Goal: Information Seeking & Learning: Find specific fact

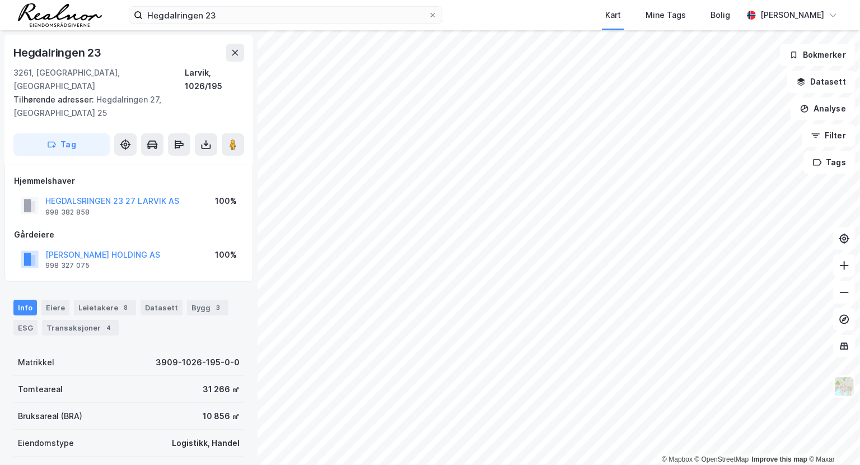
scroll to position [216, 0]
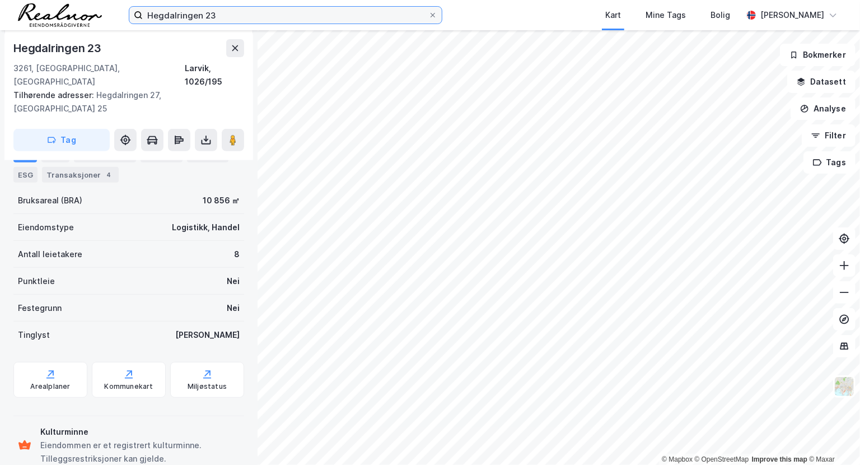
click at [212, 9] on input "Hegdalringen 23" at bounding box center [285, 15] width 285 height 17
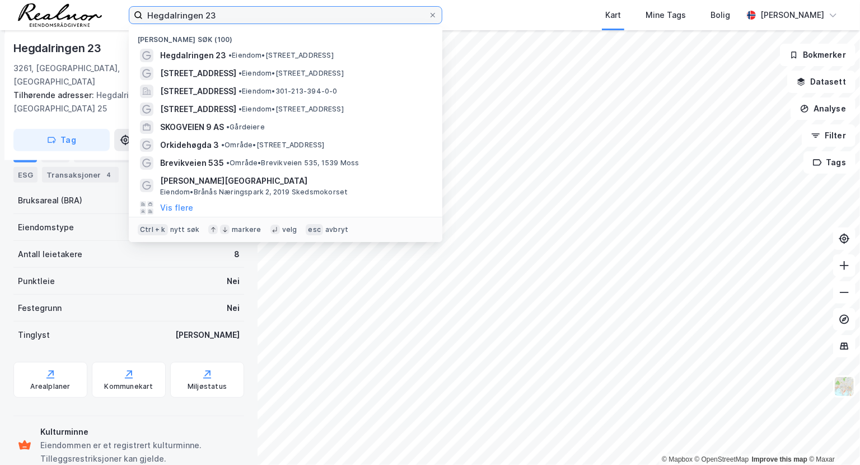
click at [212, 9] on input "Hegdalringen 23" at bounding box center [285, 15] width 285 height 17
paste input "[PERSON_NAME]"
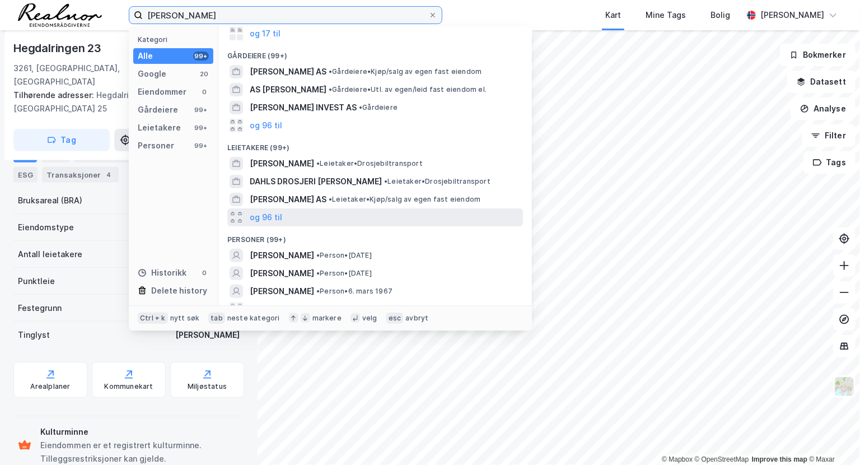
scroll to position [88, 0]
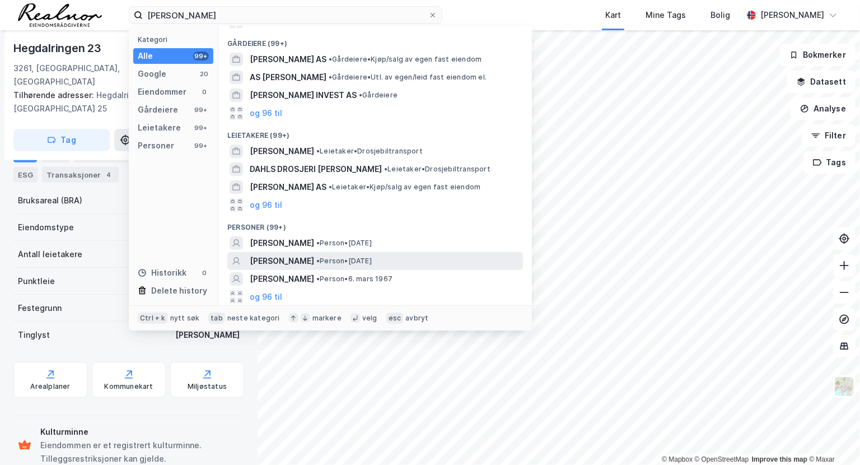
click at [409, 254] on div "[PERSON_NAME] • Person • [DATE]" at bounding box center [385, 260] width 271 height 13
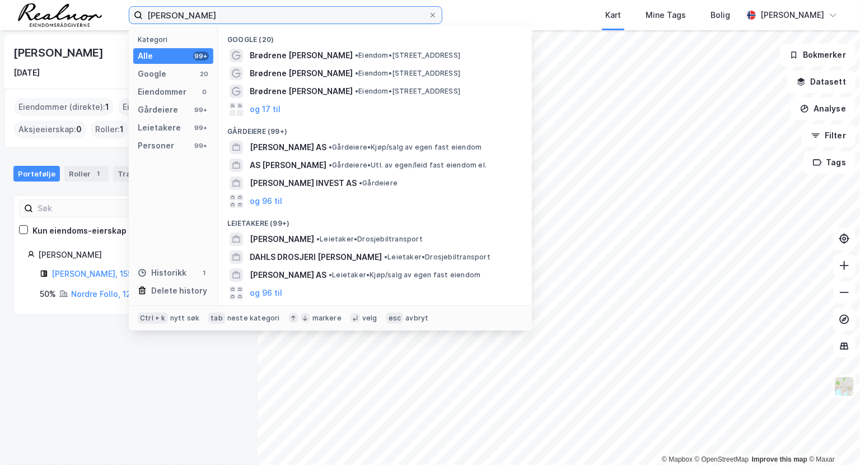
click at [211, 13] on input "[PERSON_NAME]" at bounding box center [285, 15] width 285 height 17
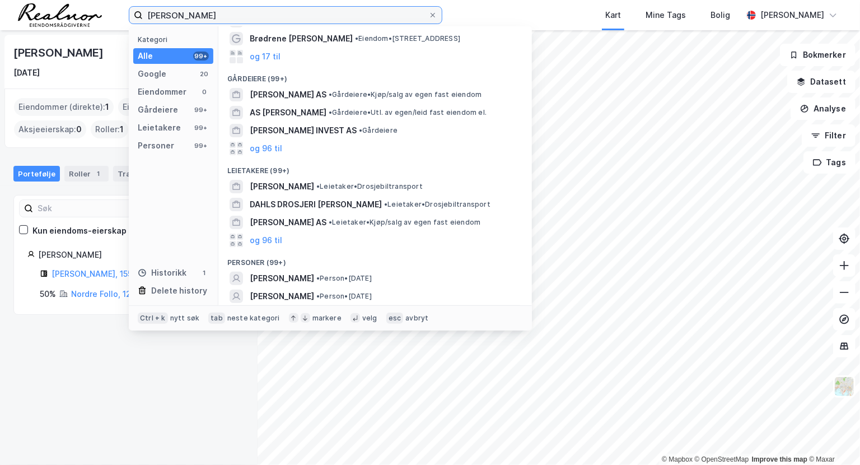
scroll to position [101, 0]
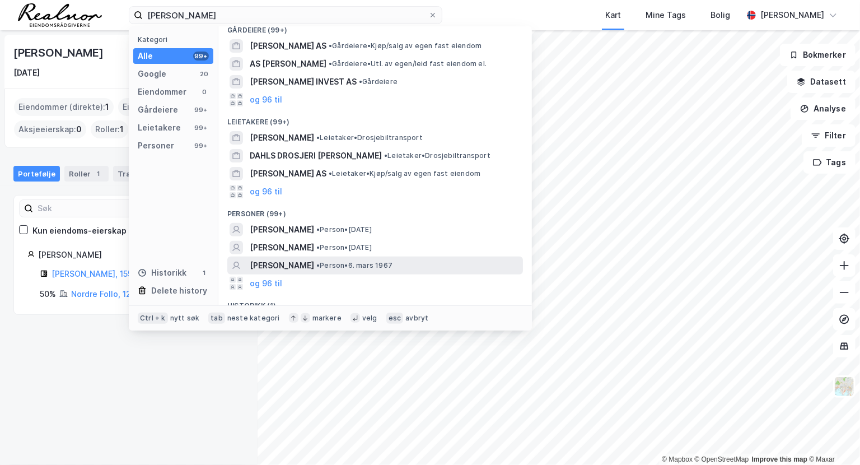
click at [302, 271] on div "[PERSON_NAME] • Person • 6. mars 1967" at bounding box center [375, 265] width 296 height 18
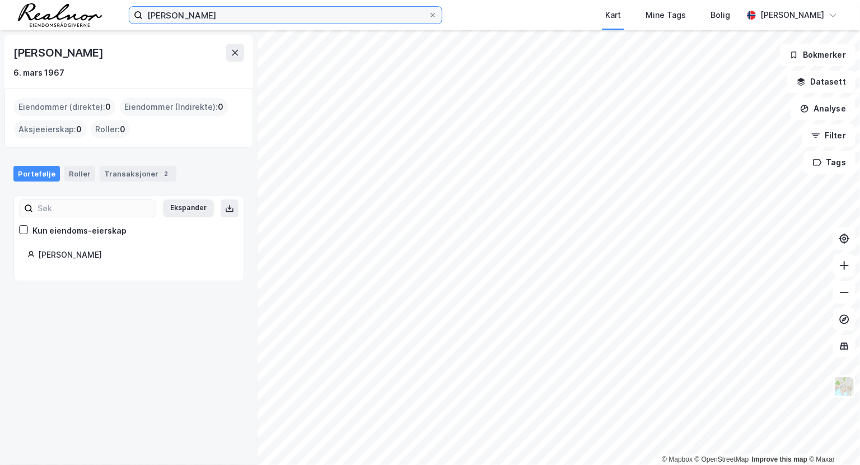
click at [222, 13] on input "[PERSON_NAME]" at bounding box center [285, 15] width 285 height 17
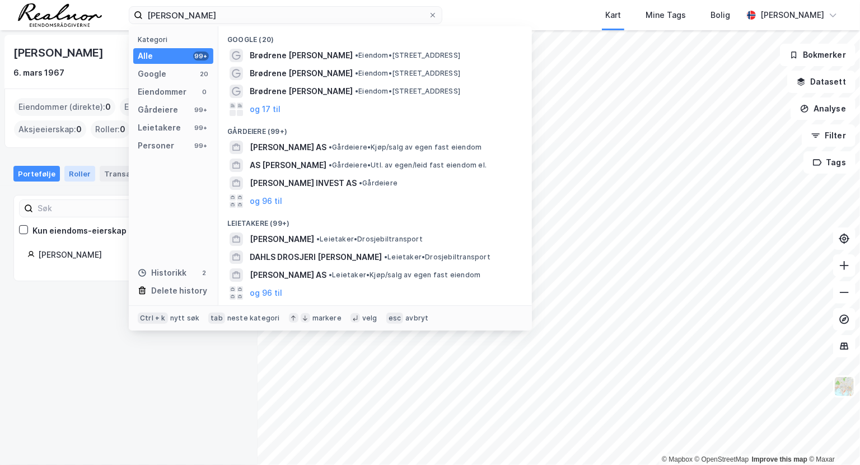
click at [81, 175] on div "Roller" at bounding box center [79, 174] width 31 height 16
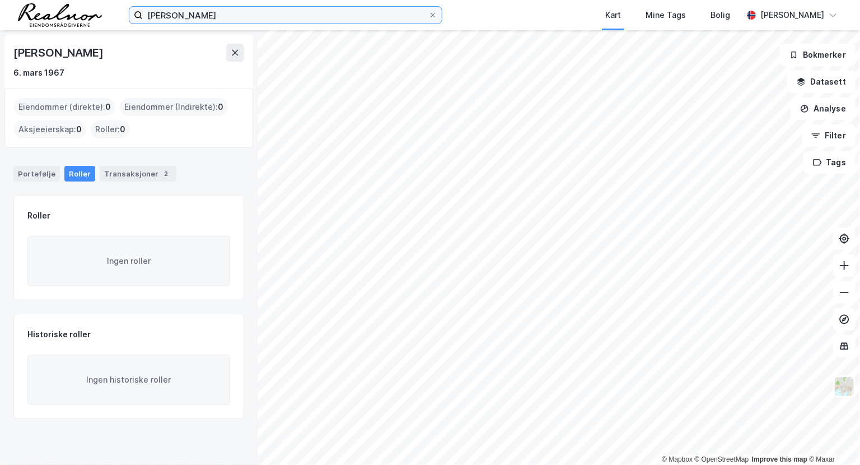
click at [217, 17] on input "[PERSON_NAME]" at bounding box center [285, 15] width 285 height 17
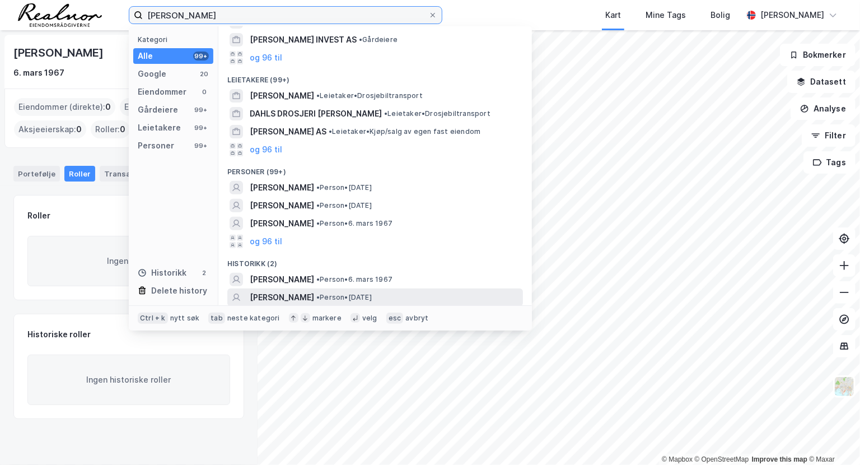
scroll to position [144, 0]
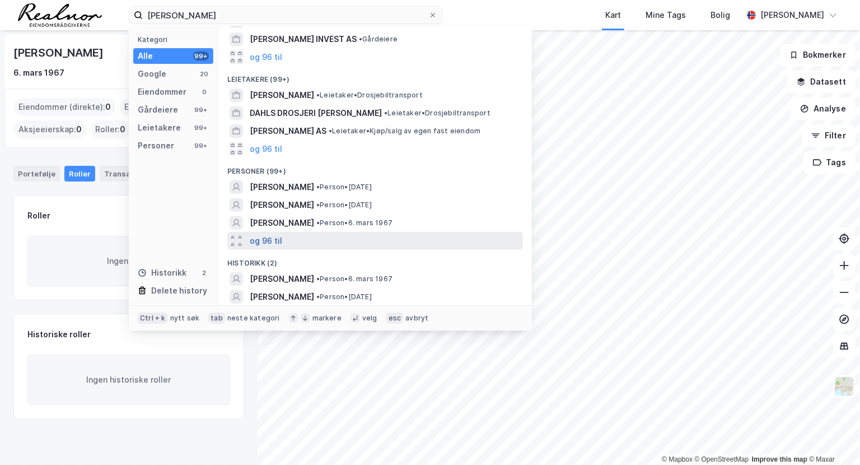
click at [273, 245] on button "og 96 til" at bounding box center [266, 240] width 32 height 13
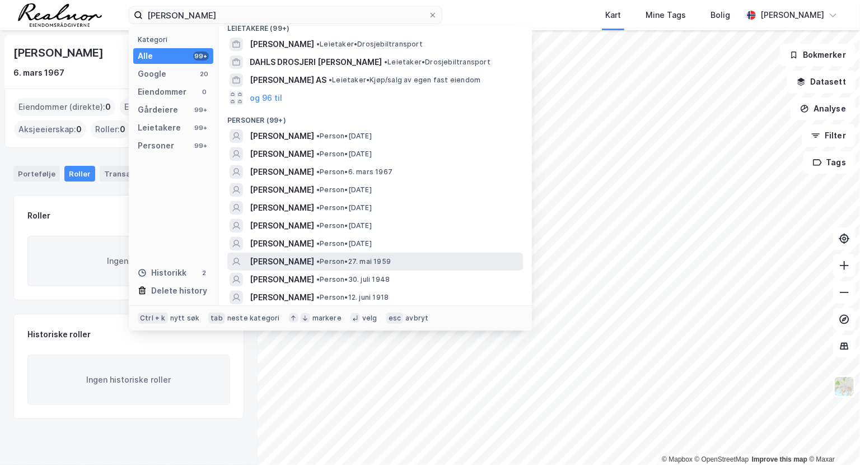
scroll to position [246, 0]
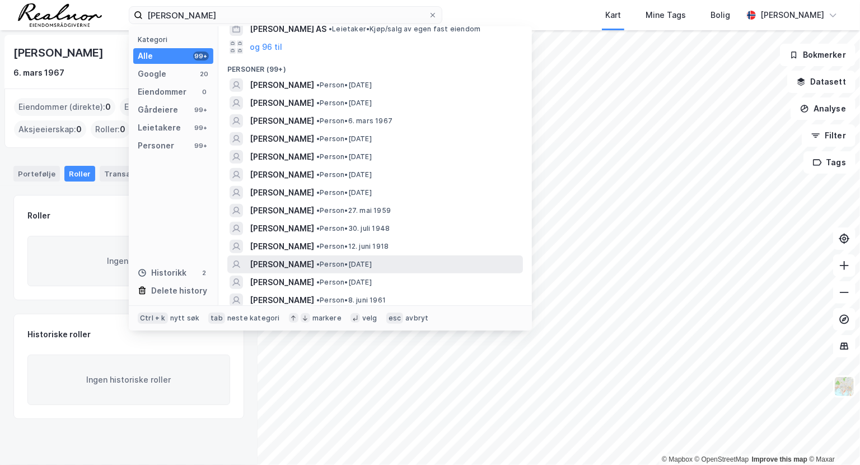
click at [271, 265] on span "[PERSON_NAME]" at bounding box center [282, 264] width 64 height 13
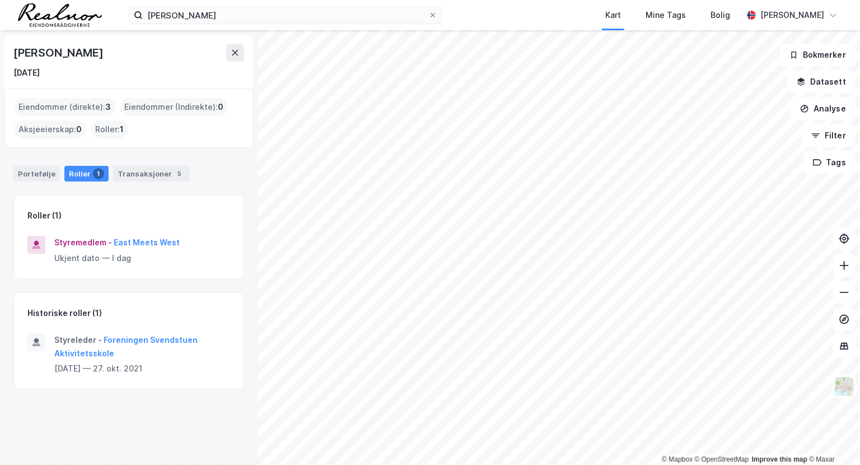
click at [202, 4] on div "[PERSON_NAME] Kart Mine Tags [PERSON_NAME] [PERSON_NAME]" at bounding box center [430, 15] width 860 height 30
click at [209, 11] on input "[PERSON_NAME]" at bounding box center [285, 15] width 285 height 17
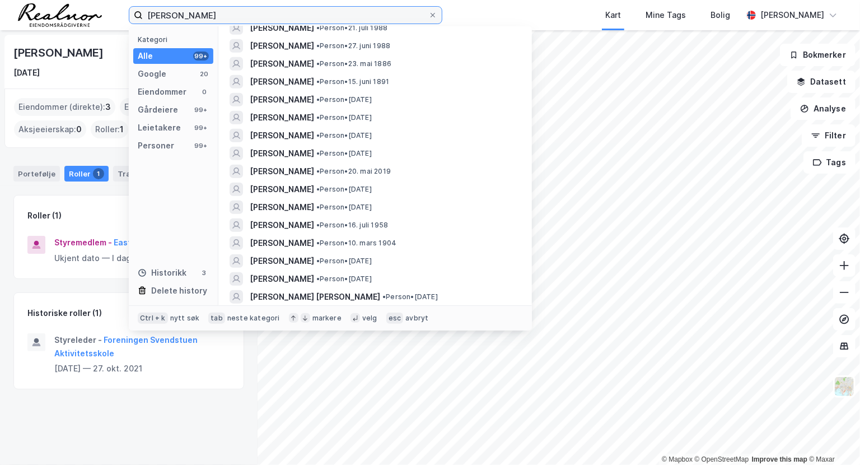
scroll to position [407, 0]
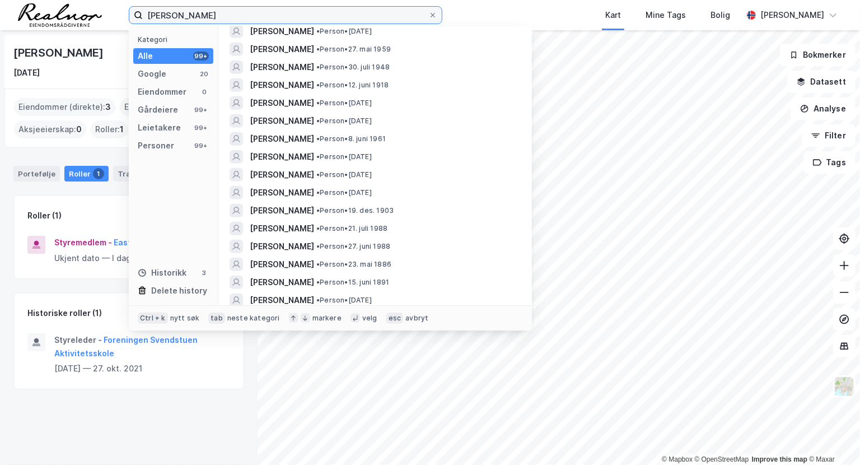
click at [203, 18] on input "[PERSON_NAME]" at bounding box center [285, 15] width 285 height 17
click at [203, 17] on input "[PERSON_NAME]" at bounding box center [285, 15] width 285 height 17
paste input "[DEMOGRAPHIC_DATA]"
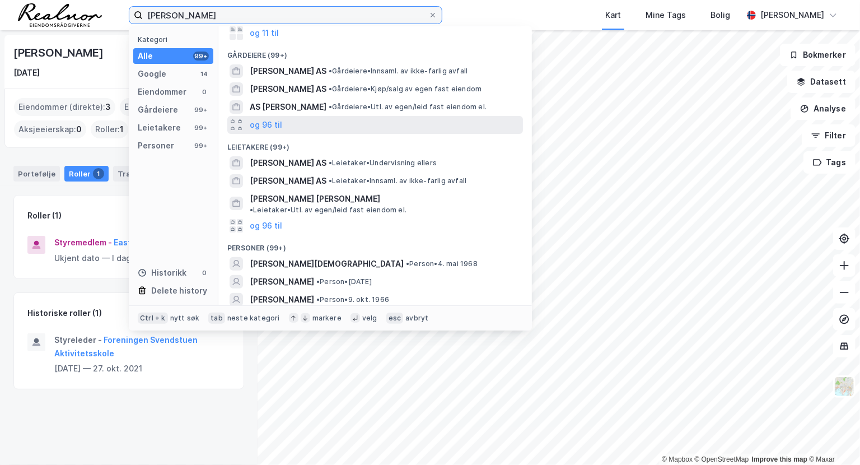
scroll to position [101, 0]
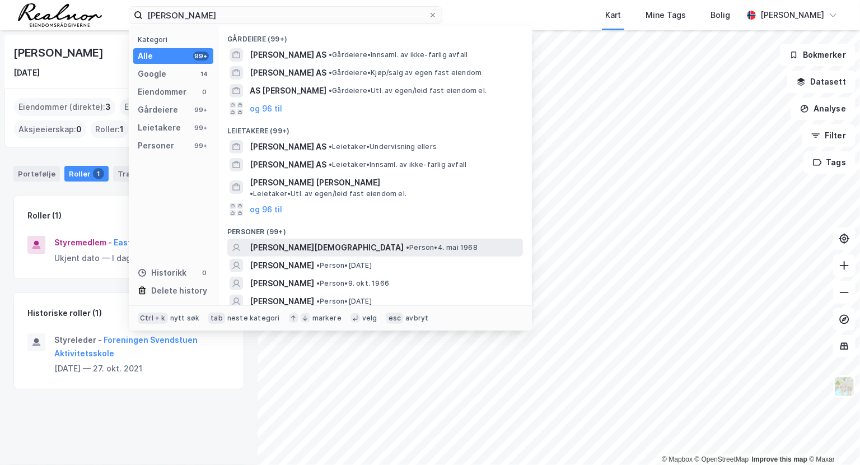
click at [315, 241] on span "[PERSON_NAME][DEMOGRAPHIC_DATA]" at bounding box center [327, 247] width 154 height 13
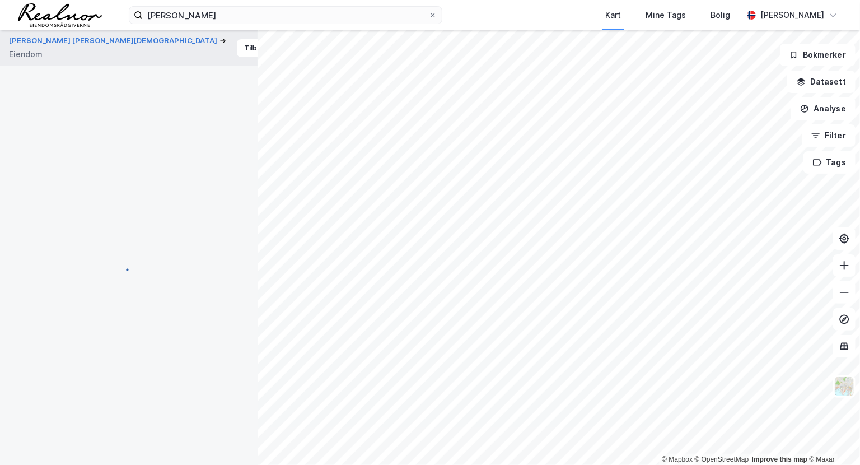
scroll to position [190, 0]
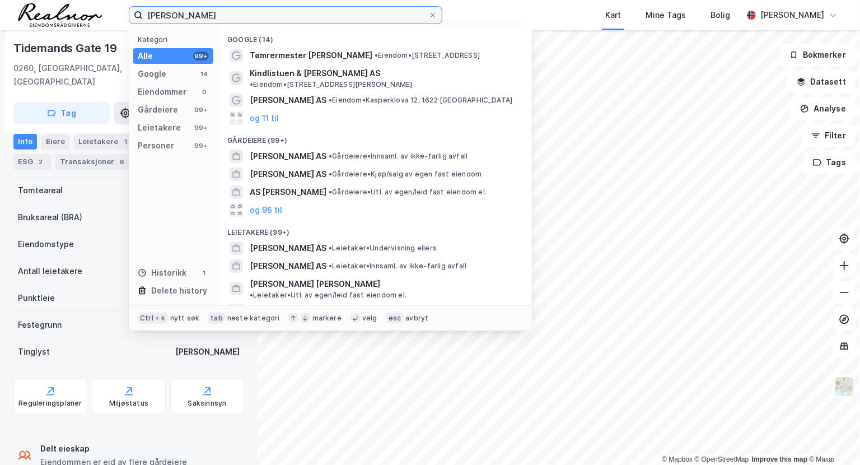
click at [225, 13] on input "[PERSON_NAME]" at bounding box center [285, 15] width 285 height 17
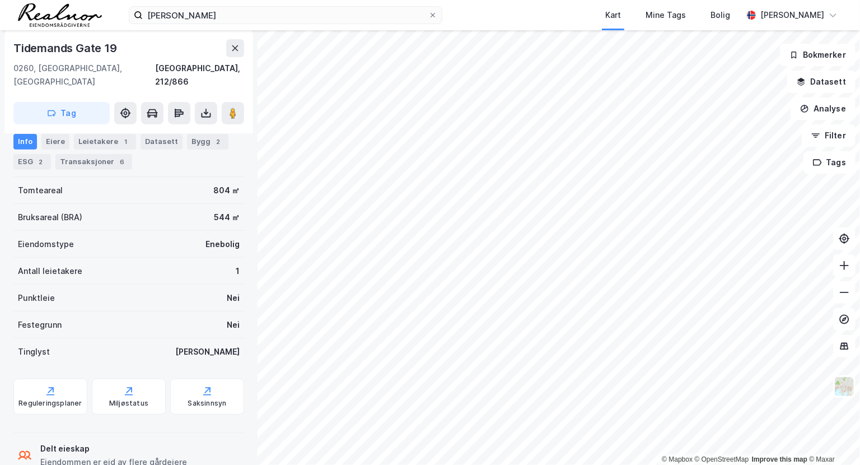
click at [82, 71] on div "[GEOGRAPHIC_DATA], 212/866" at bounding box center [128, 75] width 231 height 27
click at [236, 49] on icon at bounding box center [235, 48] width 6 height 6
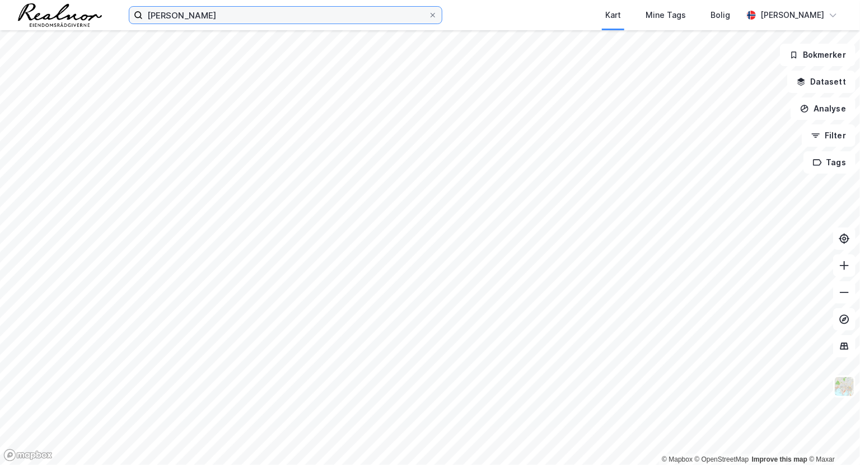
click at [235, 22] on input "[PERSON_NAME]" at bounding box center [285, 15] width 285 height 17
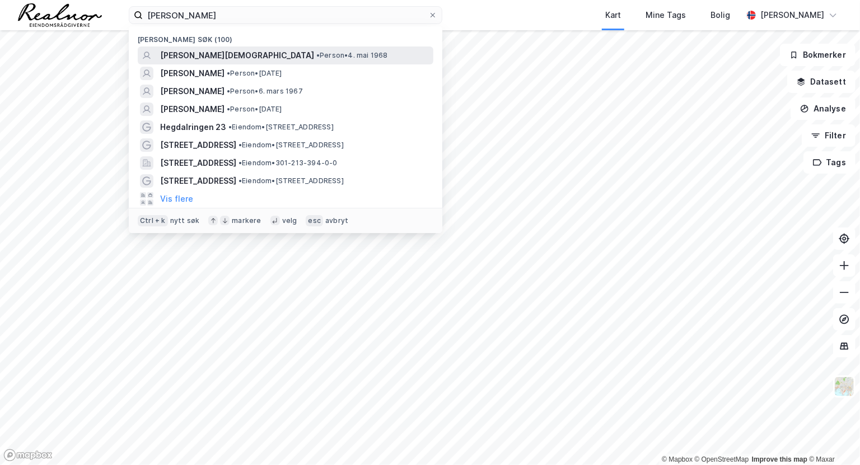
click at [226, 56] on span "[PERSON_NAME][DEMOGRAPHIC_DATA]" at bounding box center [237, 55] width 154 height 13
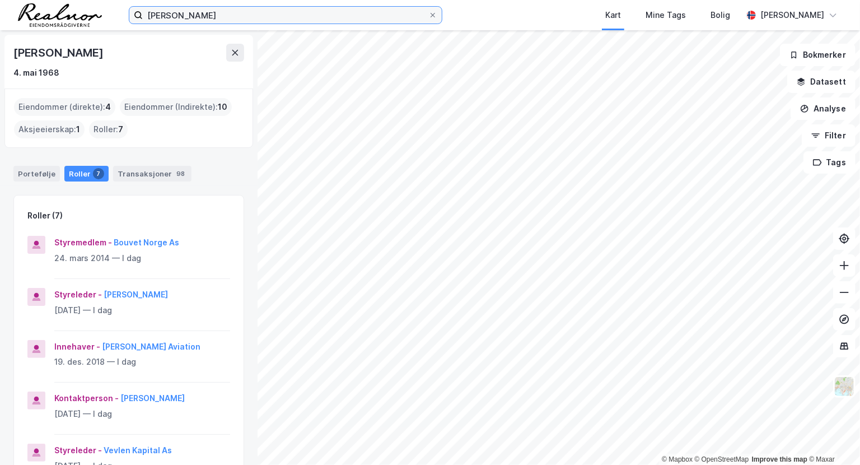
click at [196, 21] on input "[PERSON_NAME]" at bounding box center [285, 15] width 285 height 17
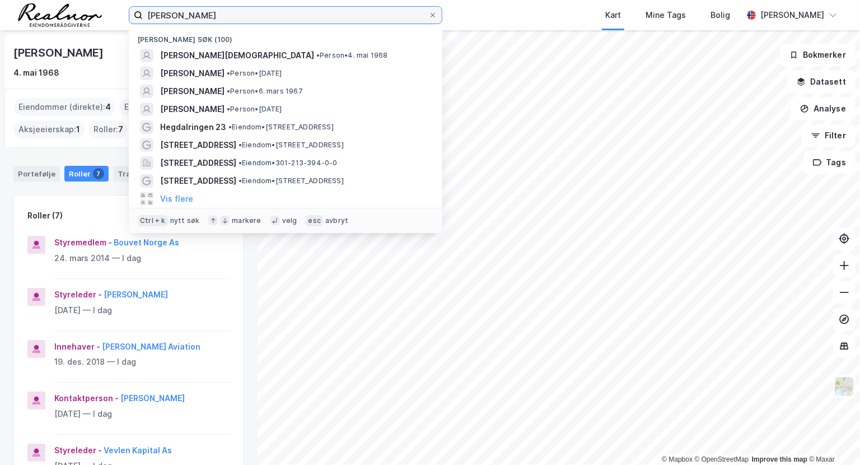
click at [196, 20] on input "[PERSON_NAME]" at bounding box center [285, 15] width 285 height 17
paste input "Alliance i Sentrum AS"
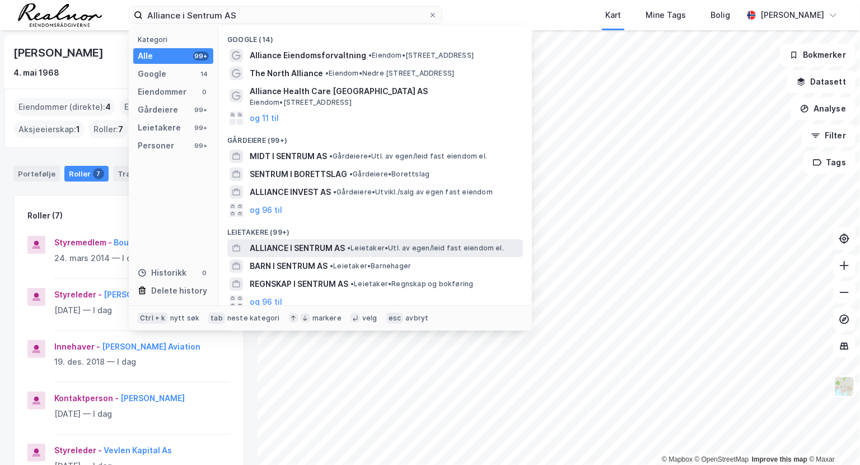
click at [296, 245] on span "ALLIANCE I SENTRUM AS" at bounding box center [297, 247] width 95 height 13
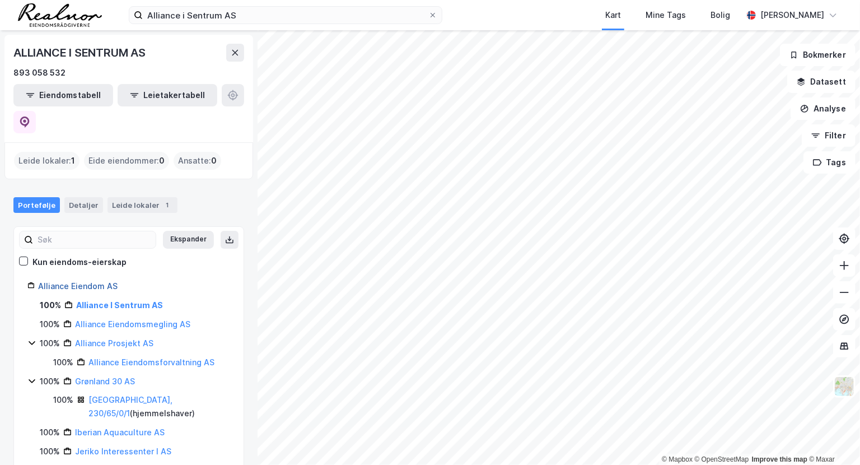
click at [84, 281] on link "Alliance Eiendom AS" at bounding box center [77, 286] width 79 height 10
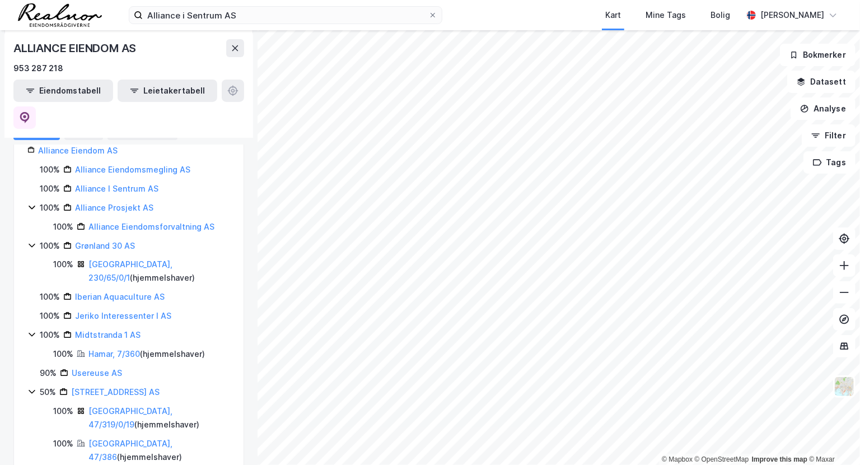
scroll to position [224, 0]
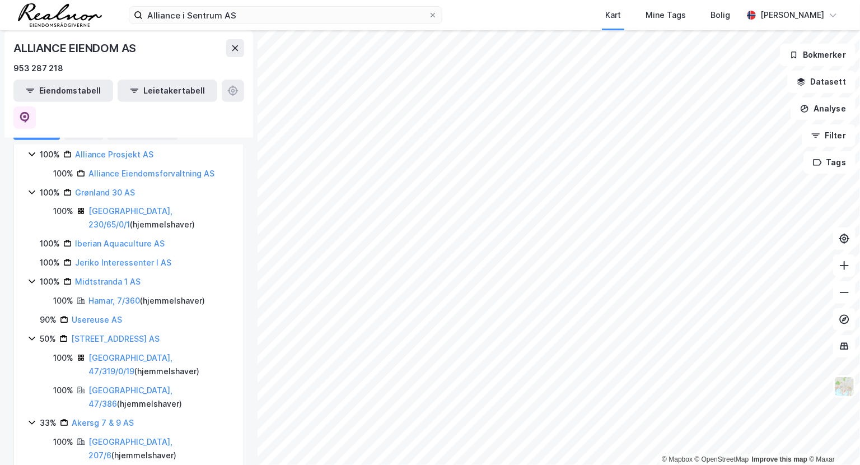
click at [32, 44] on div "ALLIANCE EIENDOM AS" at bounding box center [75, 48] width 125 height 18
click at [30, 112] on icon at bounding box center [25, 117] width 10 height 11
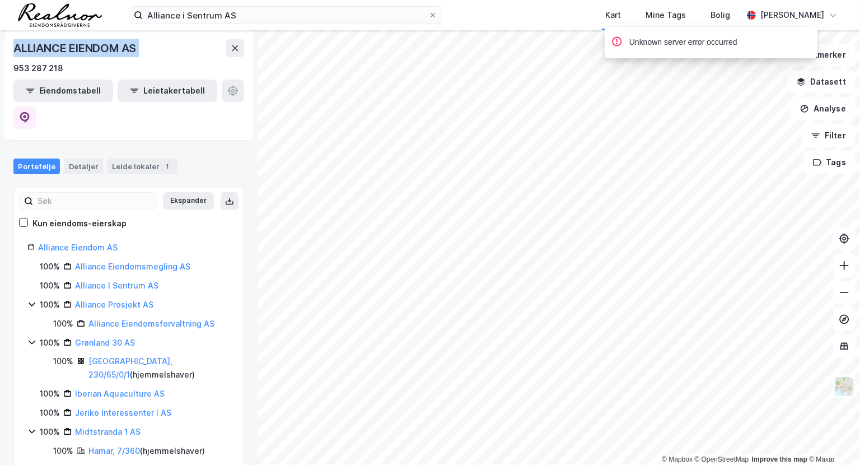
scroll to position [73, 0]
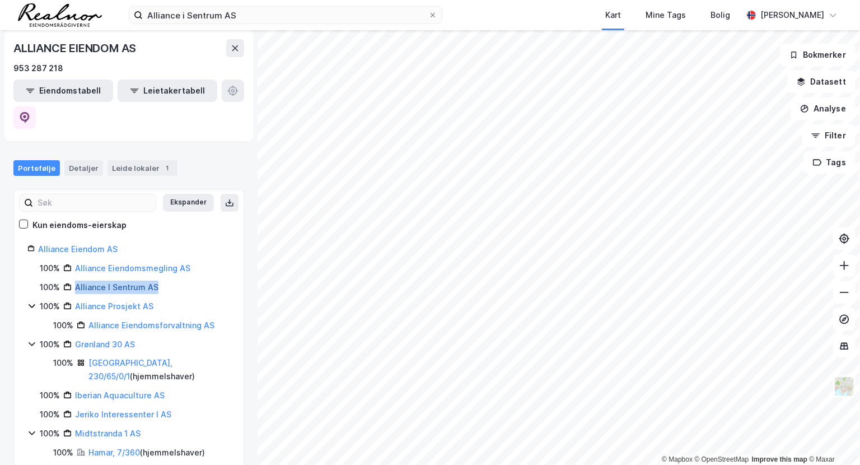
drag, startPoint x: 183, startPoint y: 257, endPoint x: 74, endPoint y: 258, distance: 108.6
click at [74, 280] on div "100% Alliance I Sentrum AS" at bounding box center [135, 286] width 190 height 13
copy link "Alliance I Sentrum AS"
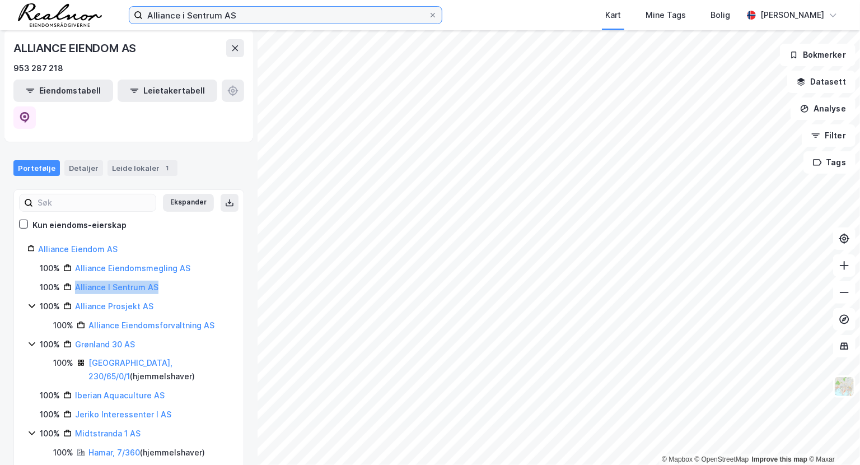
click at [250, 9] on input "Alliance i Sentrum AS" at bounding box center [285, 15] width 285 height 17
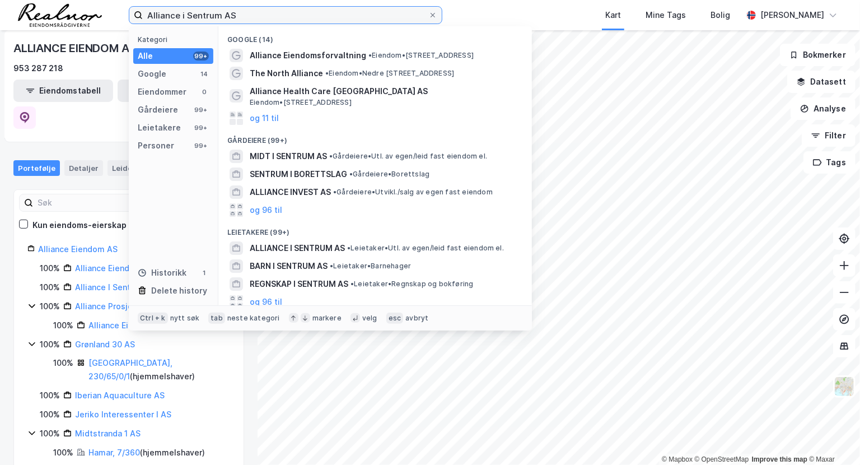
click at [250, 9] on input "Alliance i Sentrum AS" at bounding box center [285, 15] width 285 height 17
paste input "[PERSON_NAME]"
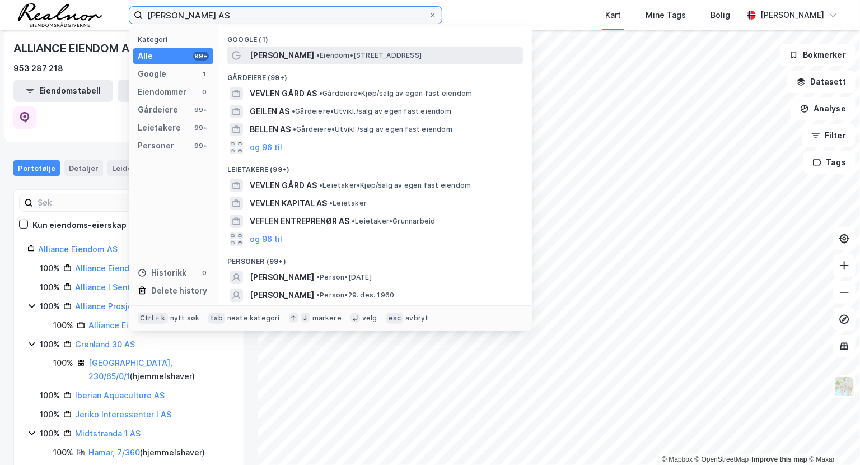
type input "[PERSON_NAME] AS"
click at [316, 55] on span "• Eiendom • [STREET_ADDRESS]" at bounding box center [368, 55] width 105 height 9
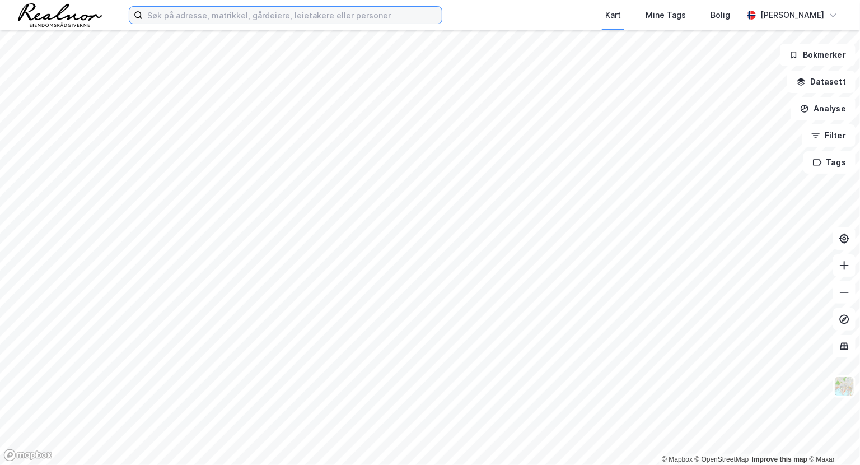
click at [283, 17] on input at bounding box center [292, 15] width 299 height 17
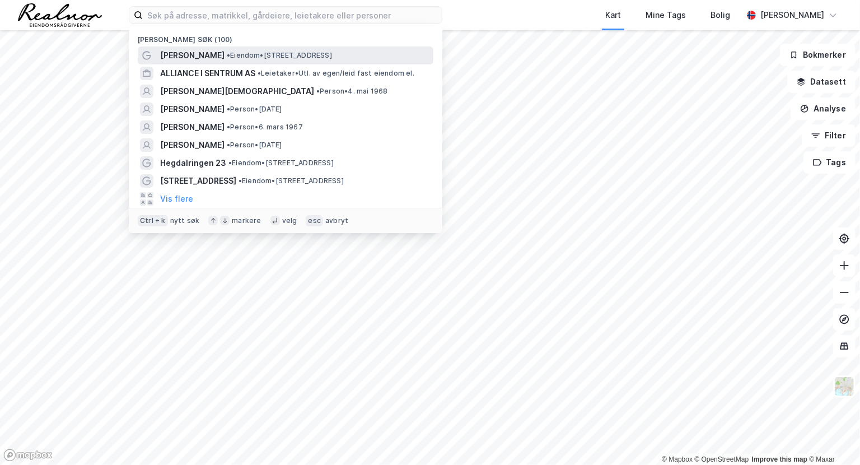
click at [185, 54] on span "[PERSON_NAME]" at bounding box center [192, 55] width 64 height 13
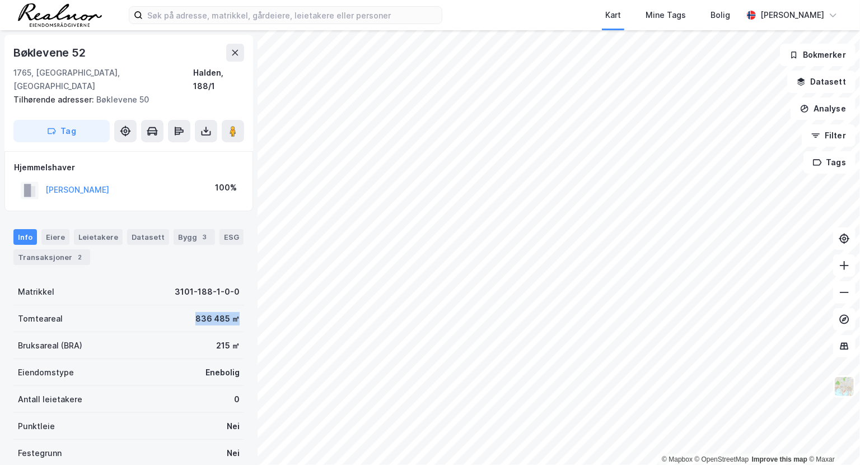
drag, startPoint x: 184, startPoint y: 308, endPoint x: 232, endPoint y: 308, distance: 48.1
click at [232, 308] on div "Tomteareal 836 485 ㎡" at bounding box center [128, 318] width 231 height 27
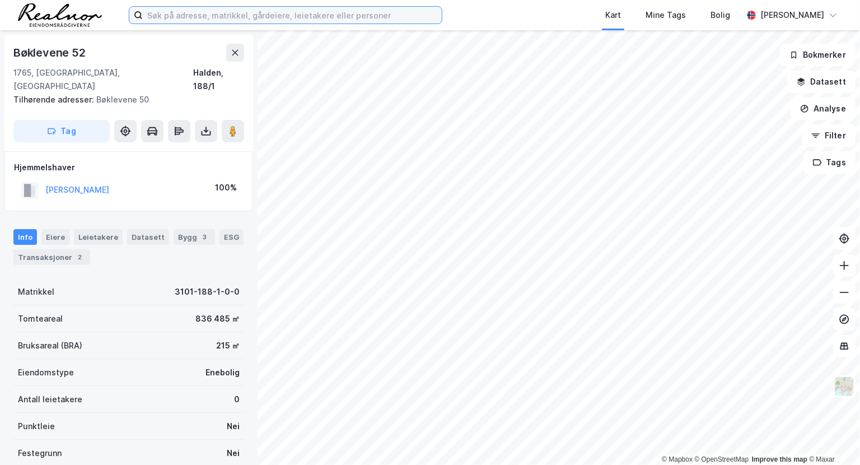
click at [203, 20] on input at bounding box center [292, 15] width 299 height 17
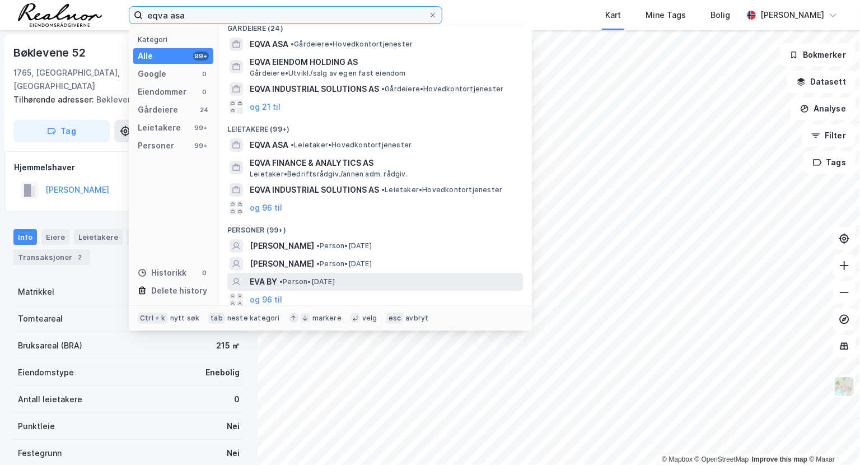
scroll to position [14, 0]
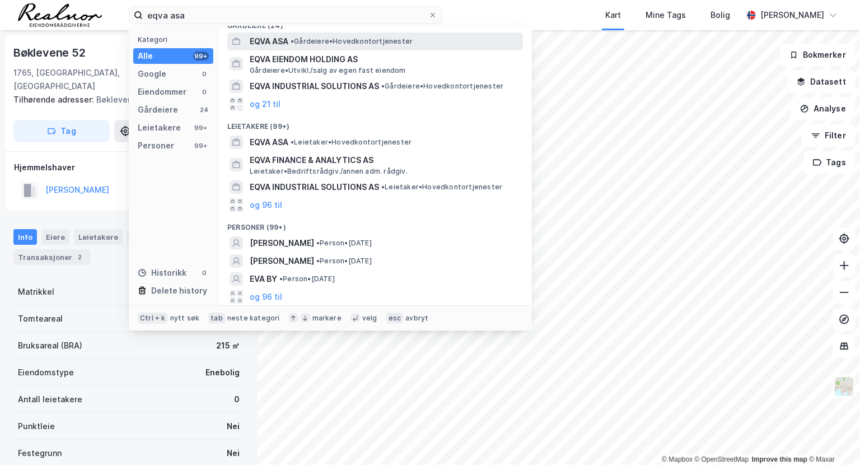
click at [320, 44] on span "• Gårdeiere • Hovedkontortjenester" at bounding box center [352, 41] width 122 height 9
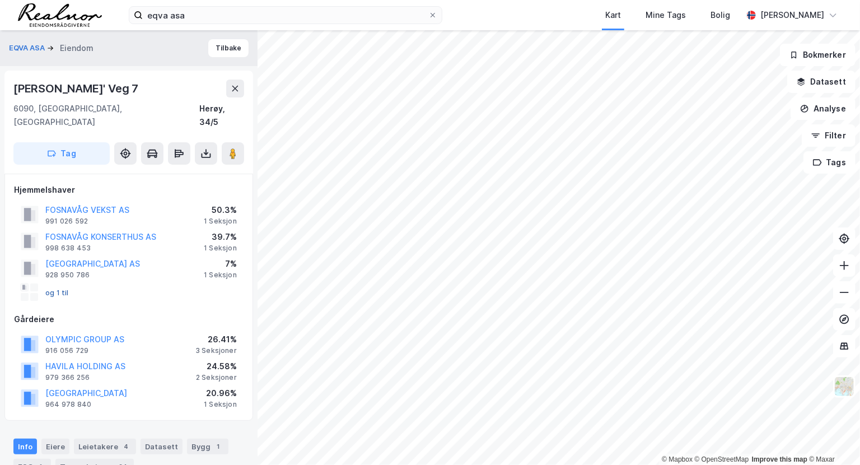
click at [0, 0] on button "og 1 til" at bounding box center [0, 0] width 0 height 0
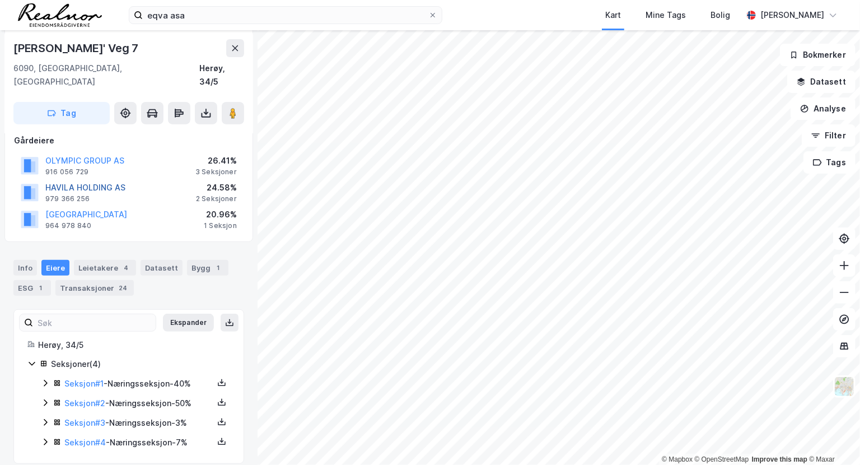
click at [0, 0] on button "HAVILA HOLDING AS" at bounding box center [0, 0] width 0 height 0
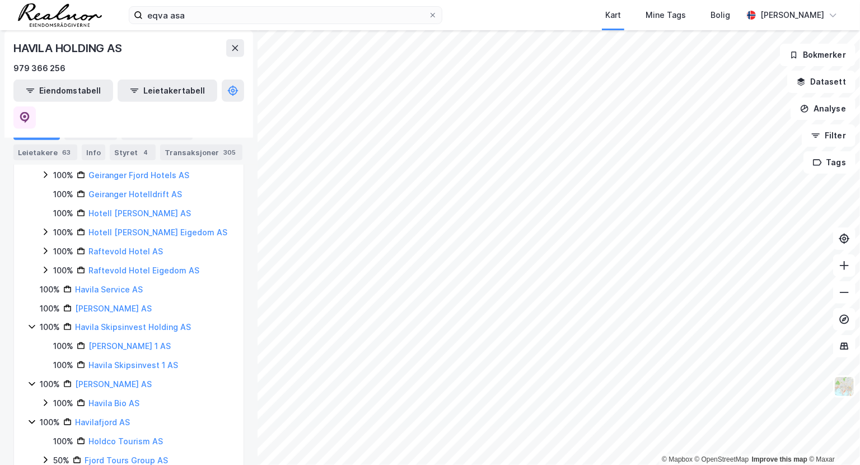
scroll to position [458, 0]
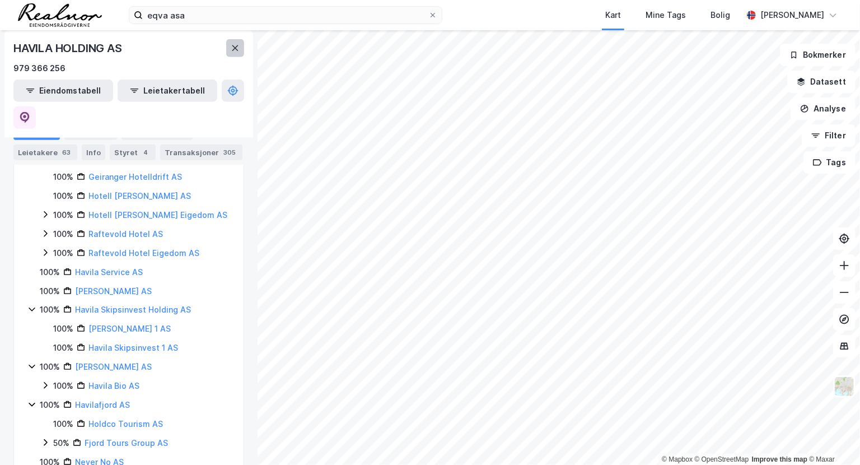
click at [235, 50] on icon at bounding box center [235, 48] width 9 height 9
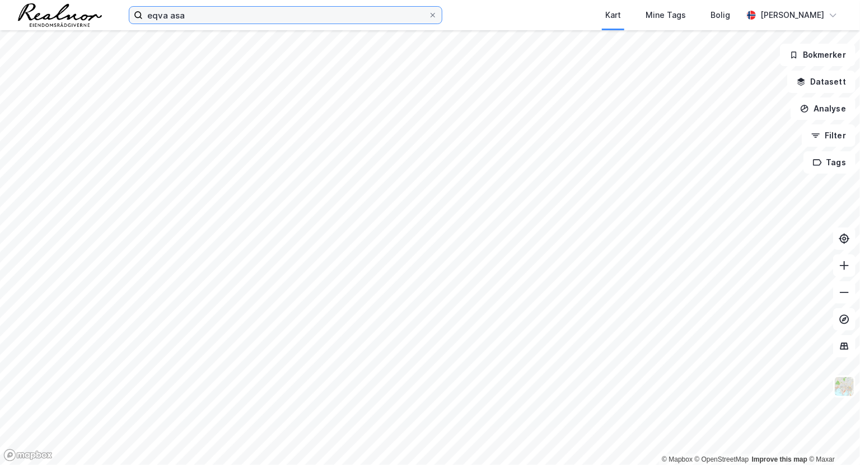
click at [216, 18] on input "eqva asa" at bounding box center [285, 15] width 285 height 17
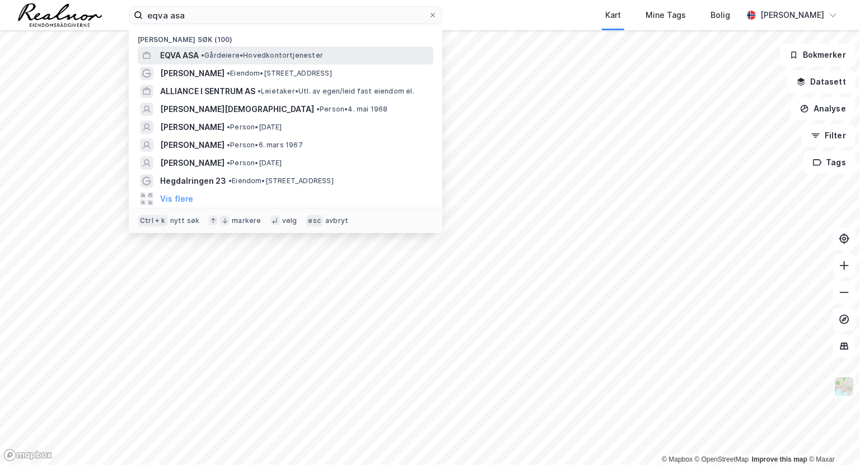
click at [191, 57] on span "EQVA ASA" at bounding box center [179, 55] width 39 height 13
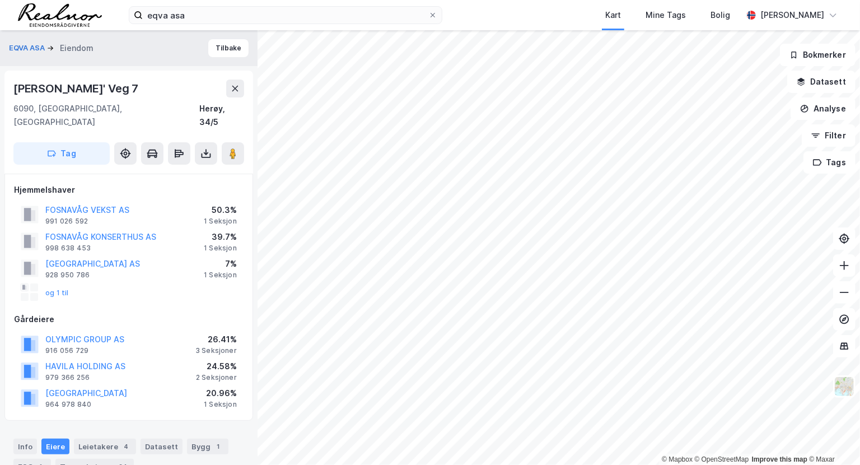
scroll to position [179, 0]
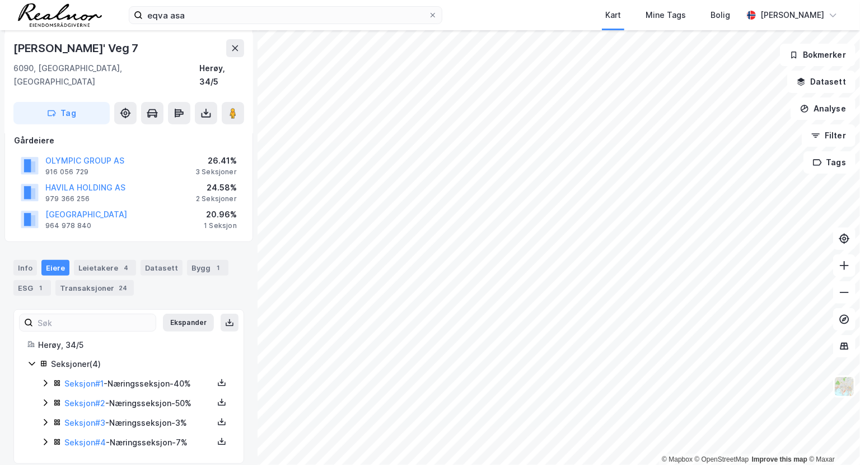
click at [44, 378] on icon at bounding box center [45, 382] width 9 height 9
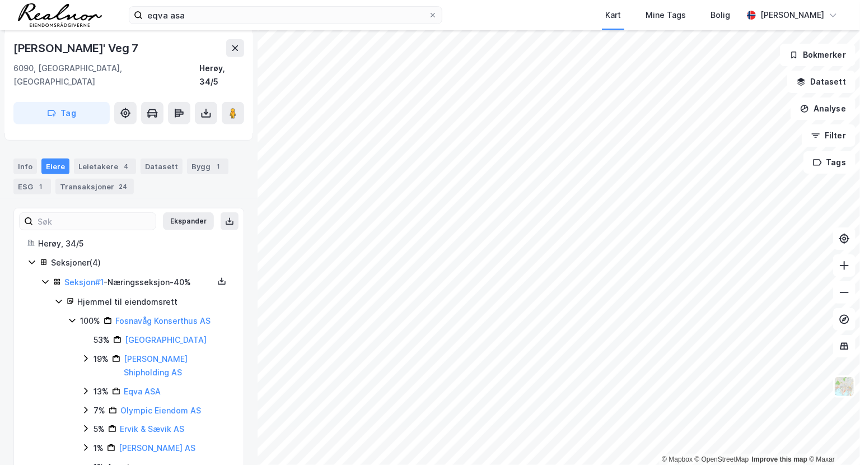
scroll to position [331, 0]
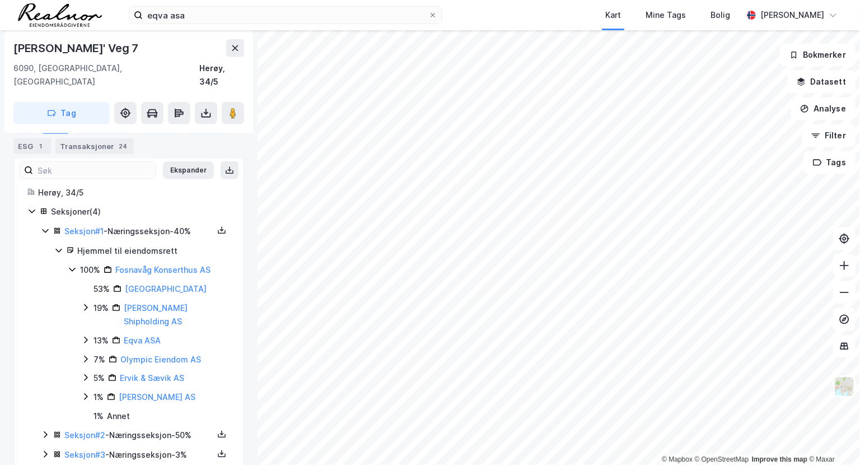
click at [85, 336] on icon at bounding box center [85, 339] width 3 height 7
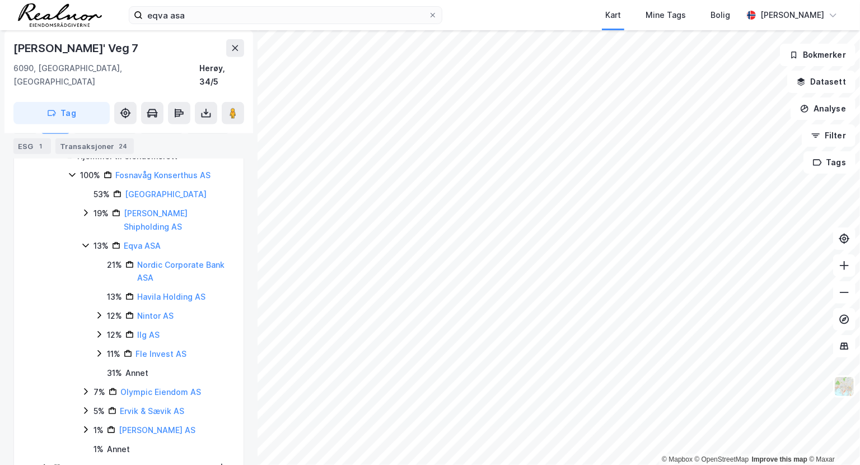
scroll to position [433, 0]
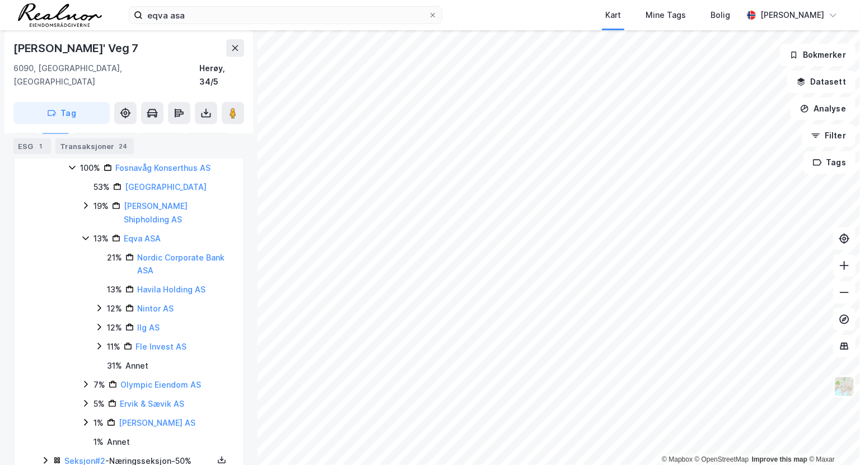
click at [83, 380] on icon at bounding box center [85, 384] width 9 height 9
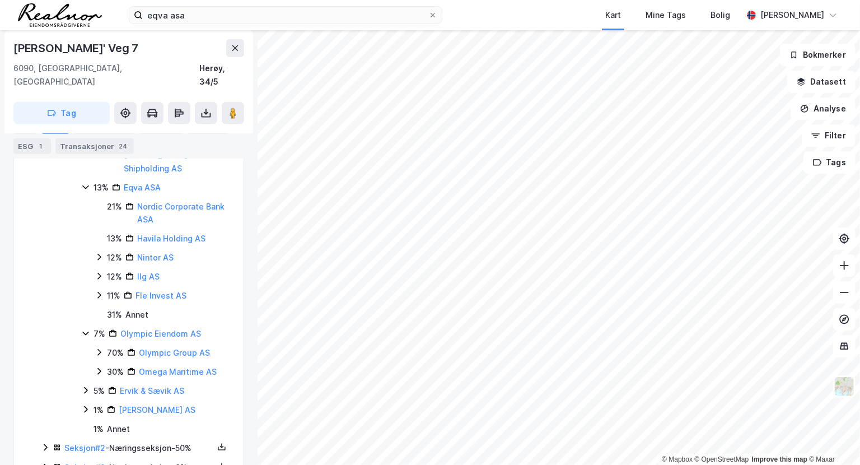
click at [84, 386] on icon at bounding box center [85, 390] width 9 height 9
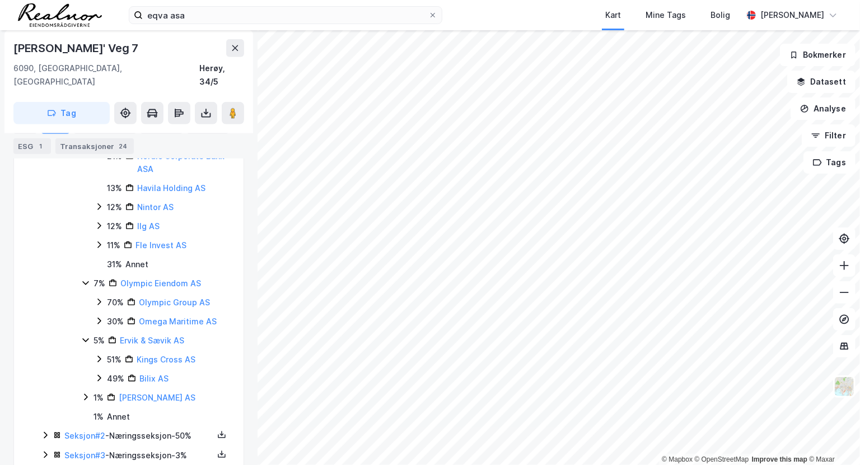
scroll to position [535, 0]
click at [88, 392] on icon at bounding box center [85, 396] width 9 height 9
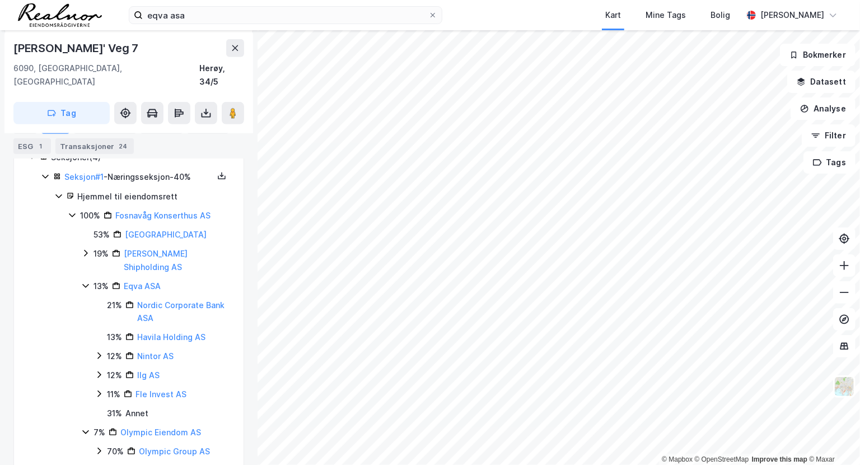
scroll to position [369, 0]
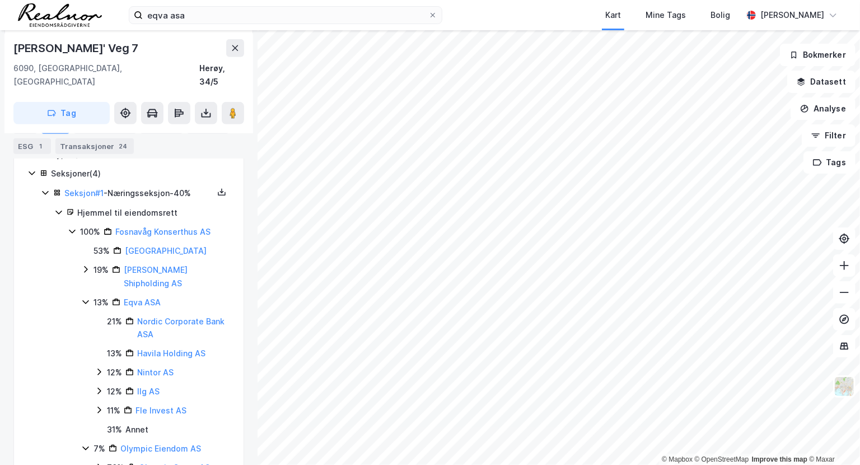
click at [85, 265] on icon at bounding box center [85, 269] width 9 height 9
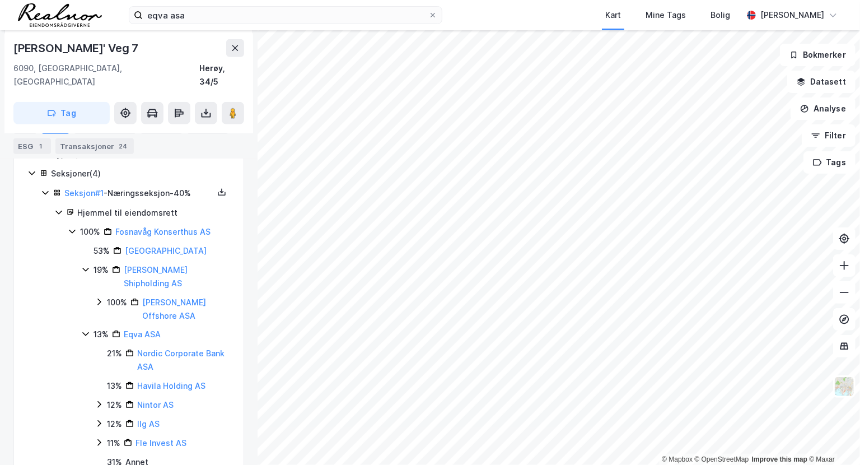
click at [85, 265] on icon at bounding box center [85, 269] width 9 height 9
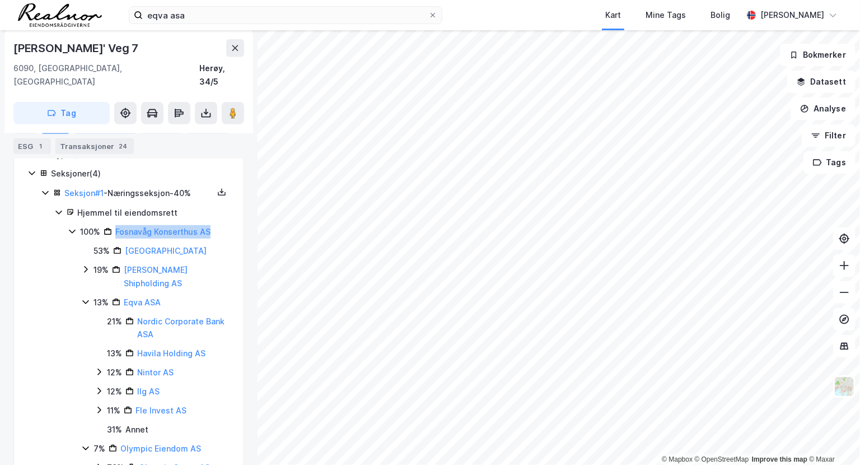
drag, startPoint x: 218, startPoint y: 216, endPoint x: 111, endPoint y: 219, distance: 107.0
click at [111, 225] on div "100% Fosnavåg Konserthus AS" at bounding box center [155, 231] width 150 height 13
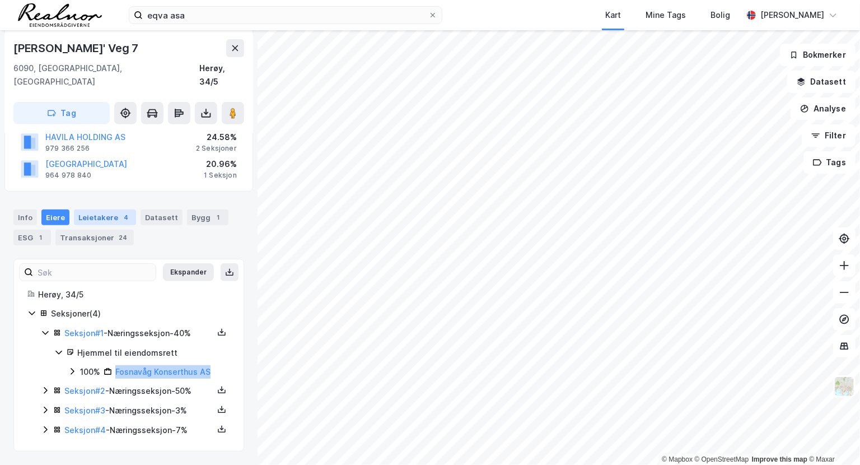
scroll to position [217, 0]
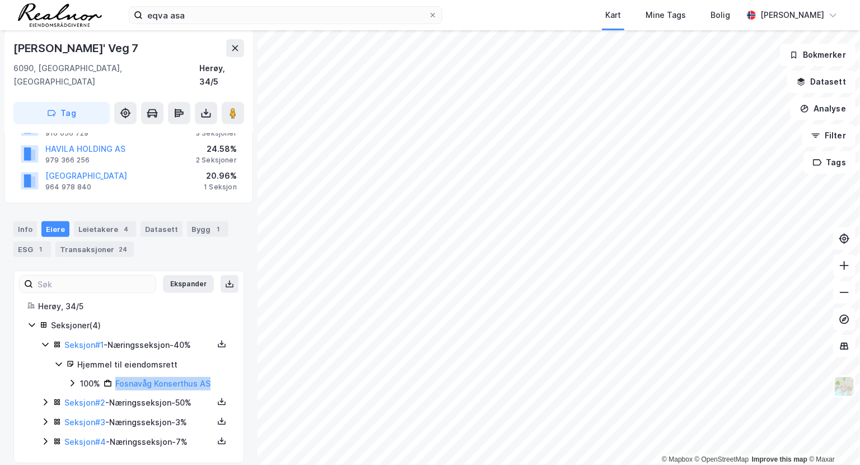
copy link "Fosnavåg Konserthus AS"
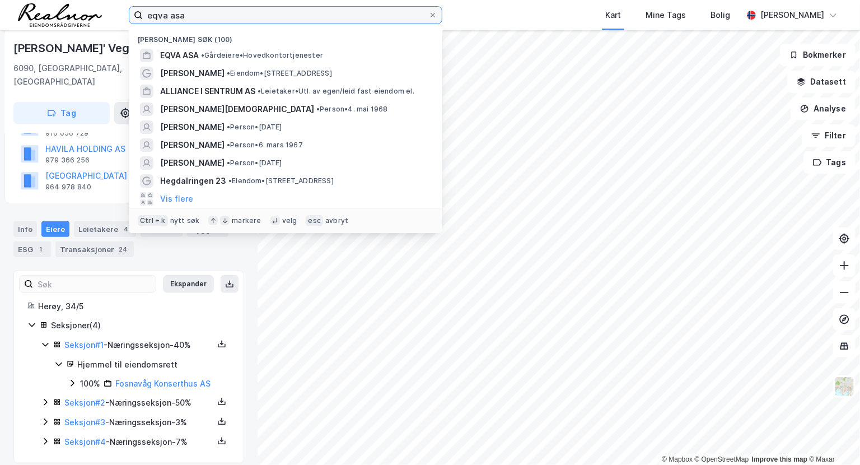
click at [196, 12] on input "eqva asa" at bounding box center [285, 15] width 285 height 17
paste input "Grenseveien 92"
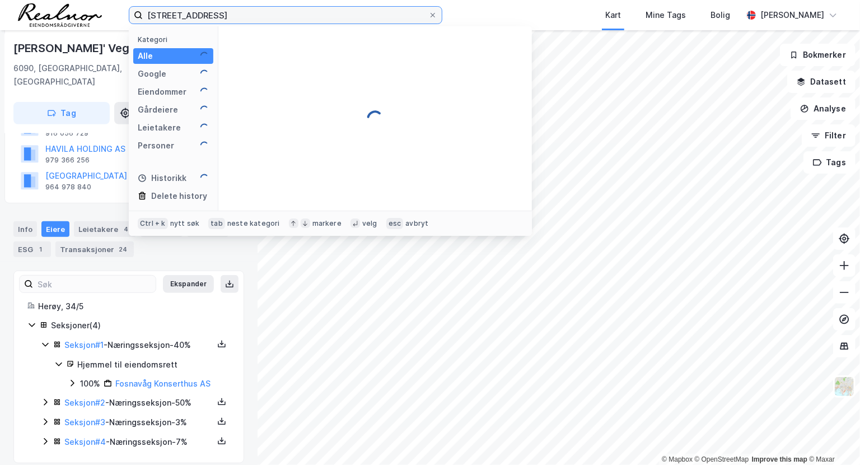
type input "Grenseveien 92"
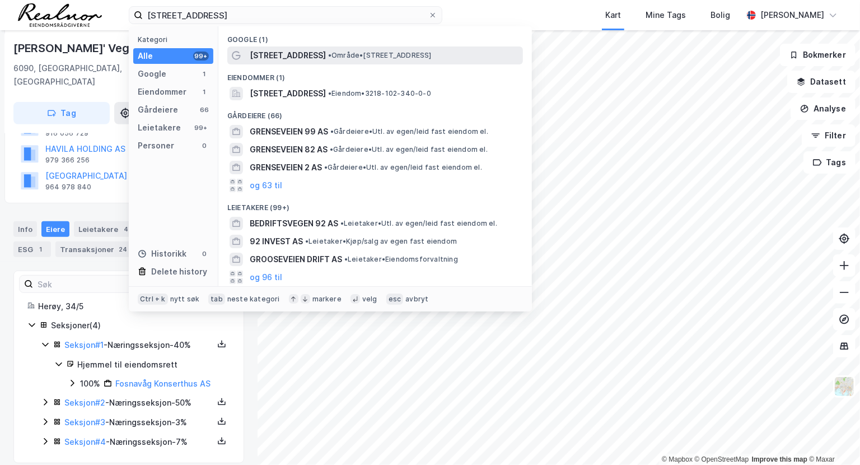
click at [282, 56] on span "Grenseveien 92" at bounding box center [288, 55] width 76 height 13
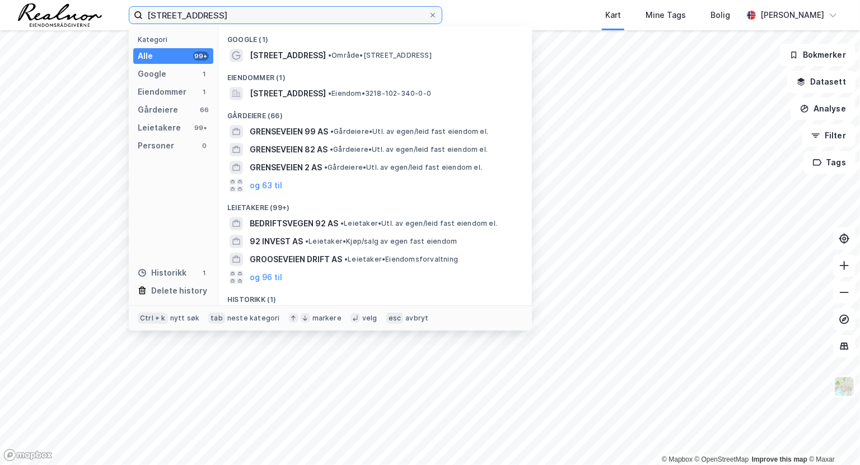
click at [242, 14] on input "Grenseveien 92" at bounding box center [285, 15] width 285 height 17
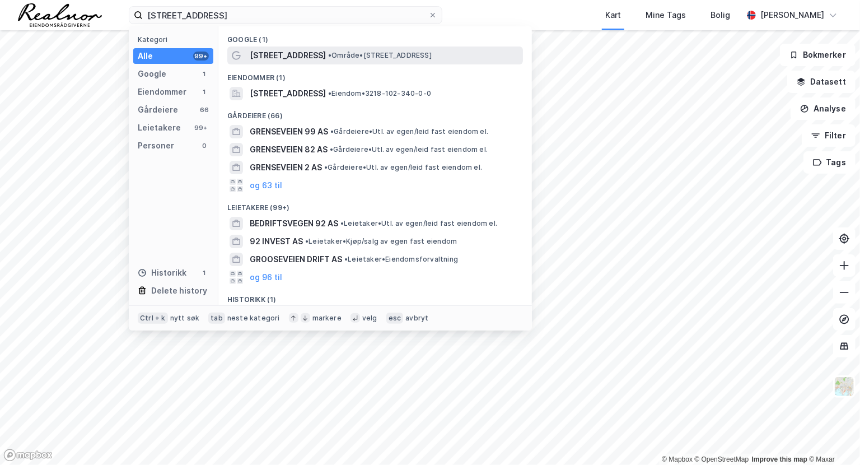
click at [273, 52] on span "Grenseveien 92" at bounding box center [288, 55] width 76 height 13
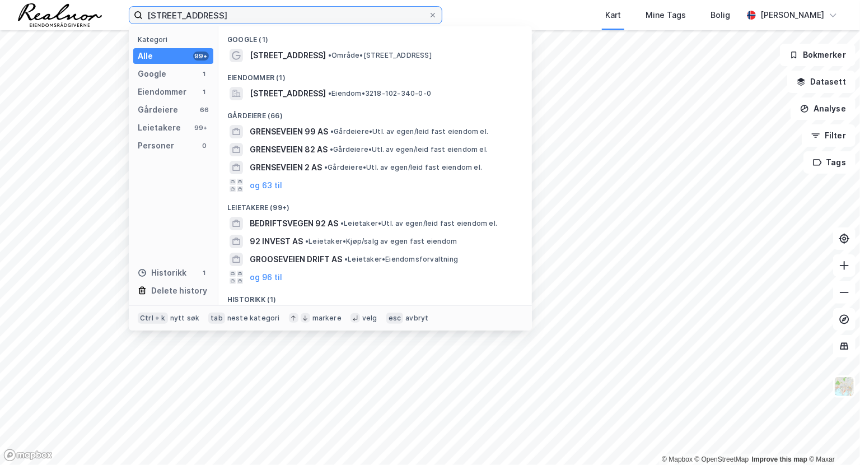
click at [264, 15] on input "Grenseveien 92" at bounding box center [285, 15] width 285 height 17
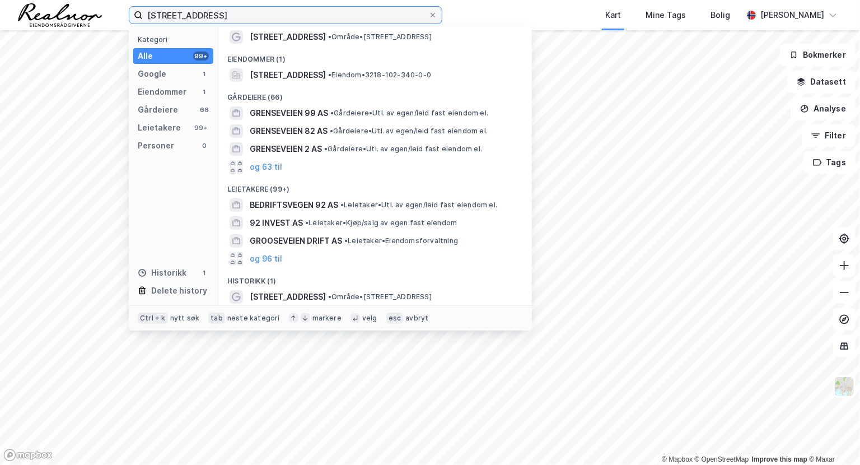
click at [325, 15] on input "Grenseveien 92" at bounding box center [285, 15] width 285 height 17
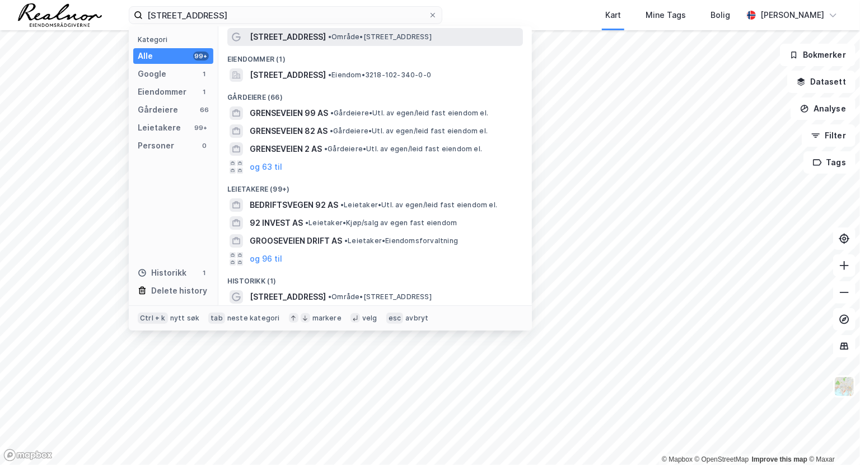
click at [293, 39] on span "Grenseveien 92" at bounding box center [288, 36] width 76 height 13
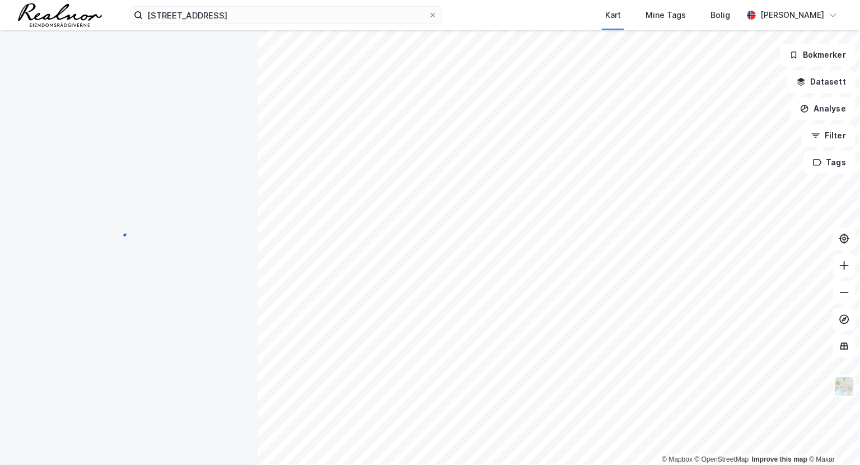
scroll to position [44, 0]
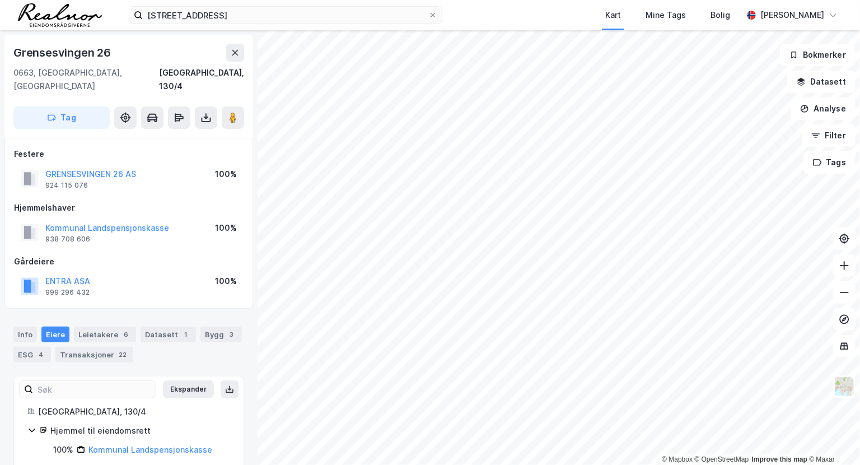
scroll to position [44, 0]
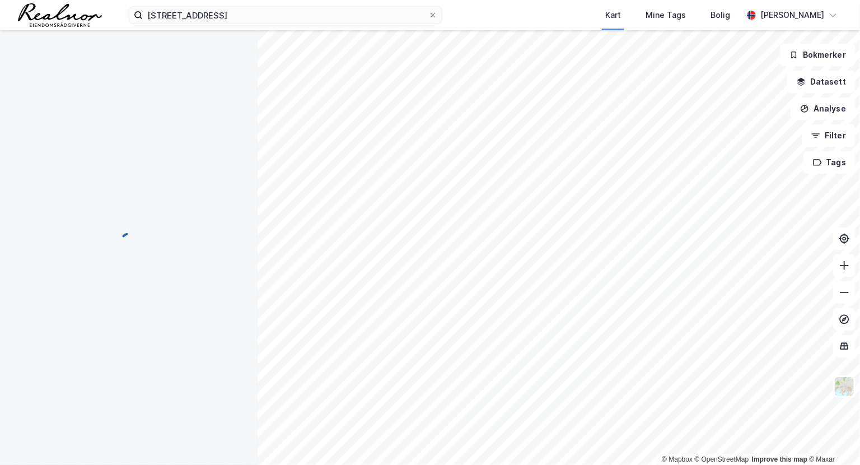
scroll to position [8, 0]
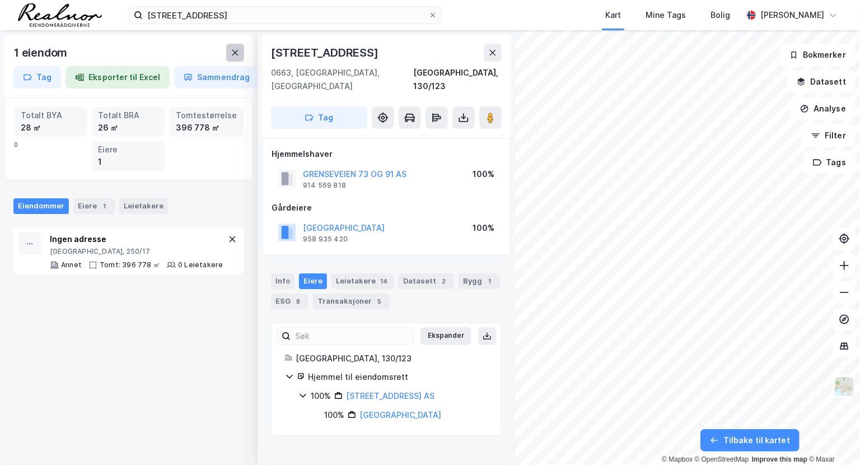
click at [237, 53] on icon at bounding box center [235, 52] width 9 height 9
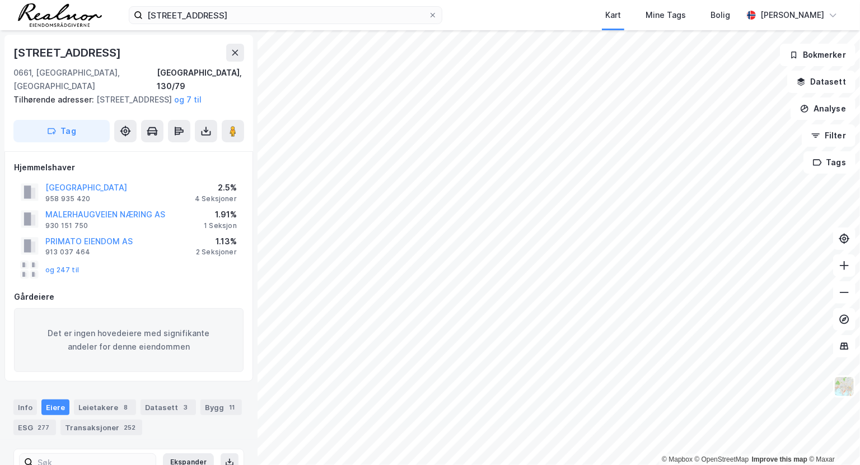
scroll to position [8, 0]
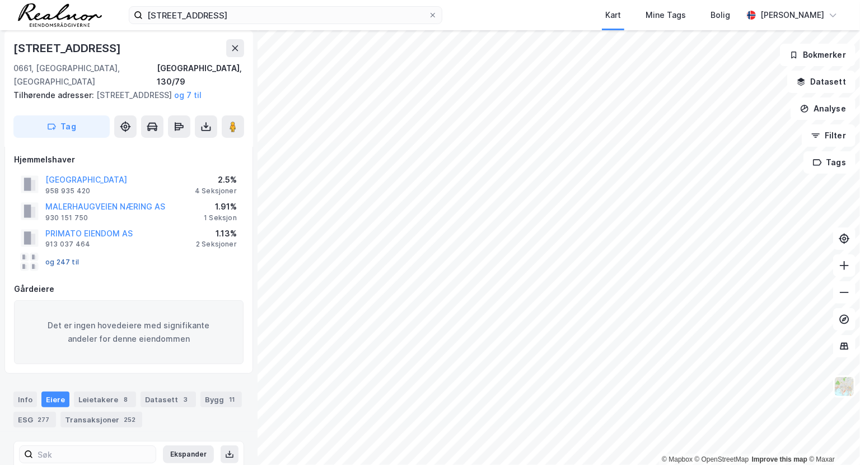
click at [0, 0] on button "og 247 til" at bounding box center [0, 0] width 0 height 0
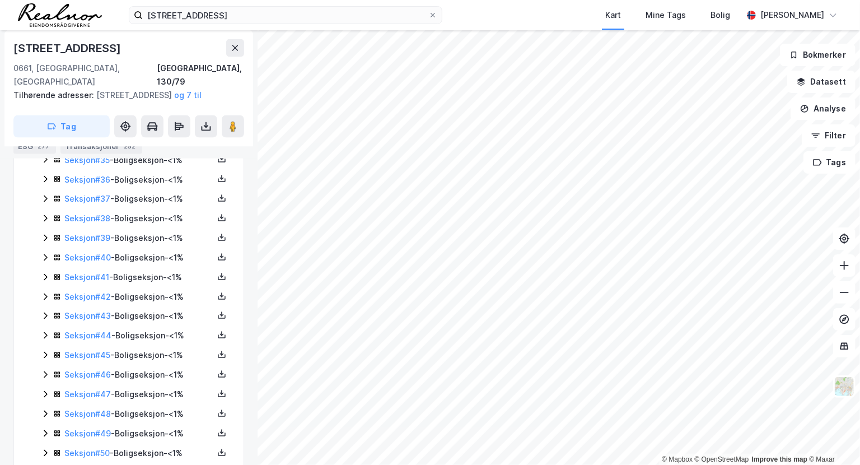
scroll to position [1001, 0]
